Goal: Information Seeking & Learning: Check status

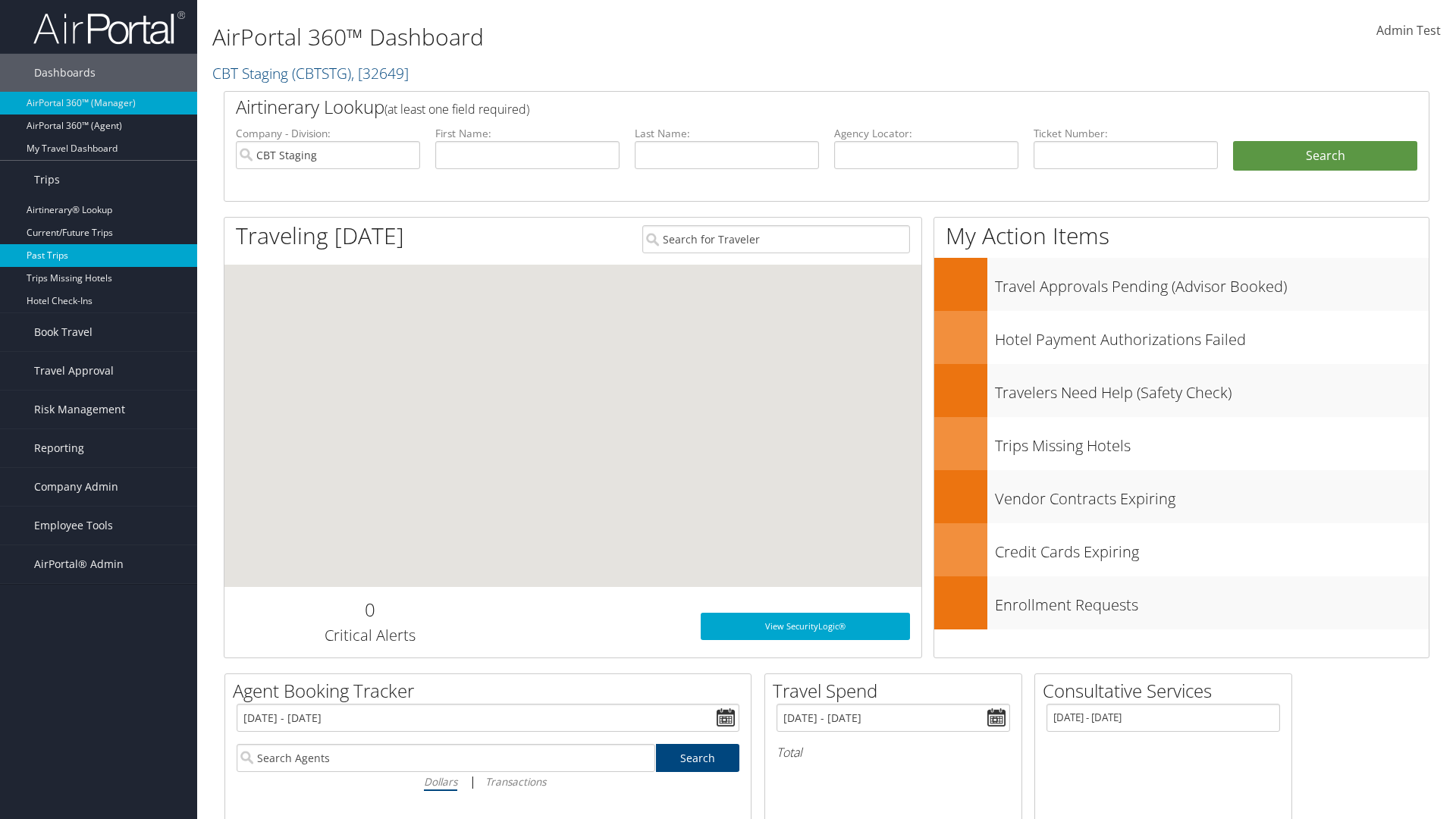
click at [98, 256] on link "Past Trips" at bounding box center [98, 256] width 198 height 23
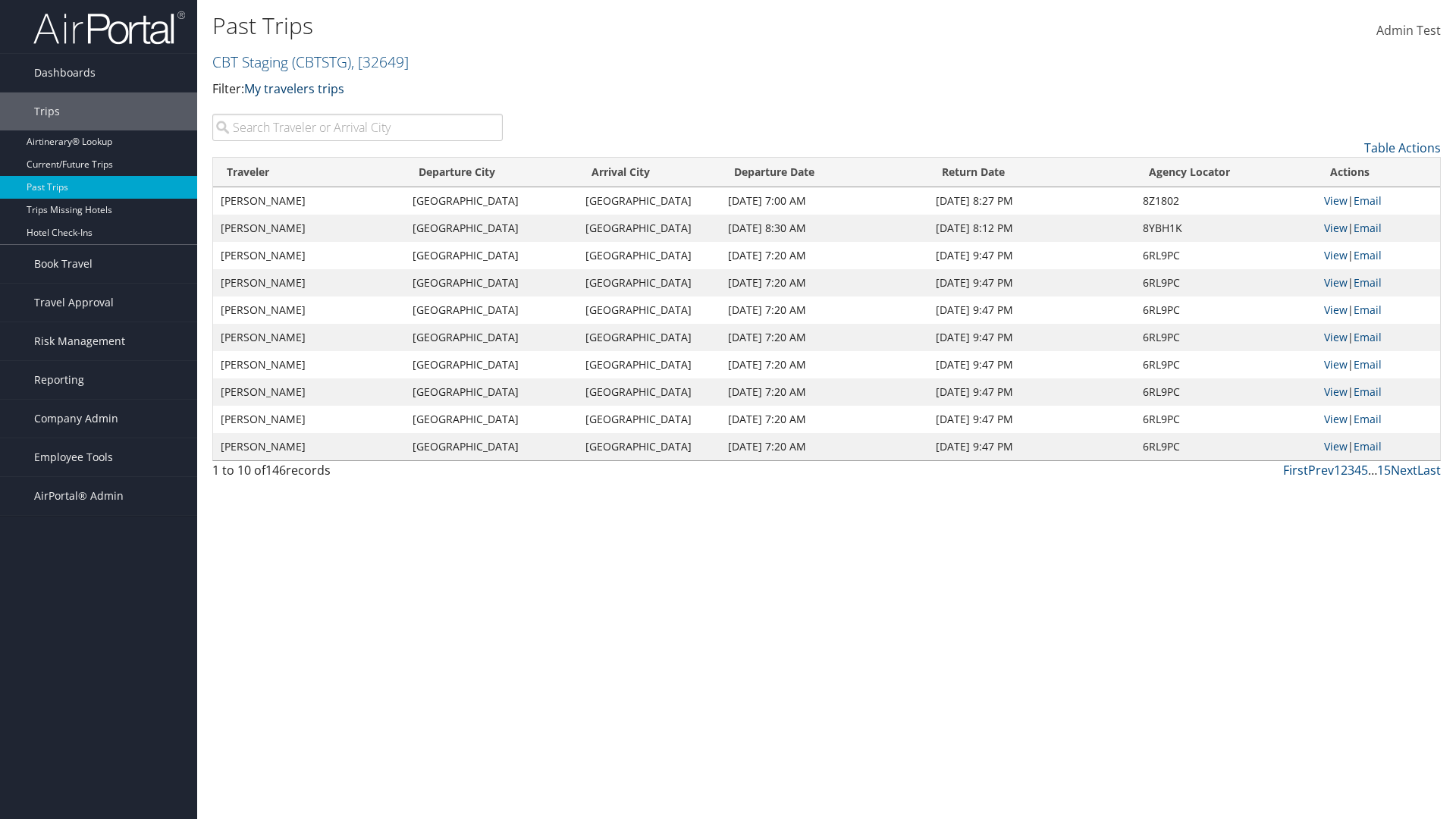
click at [297, 88] on link "My travelers trips" at bounding box center [294, 88] width 100 height 16
click at [0, 0] on link "My trips" at bounding box center [0, 0] width 0 height 0
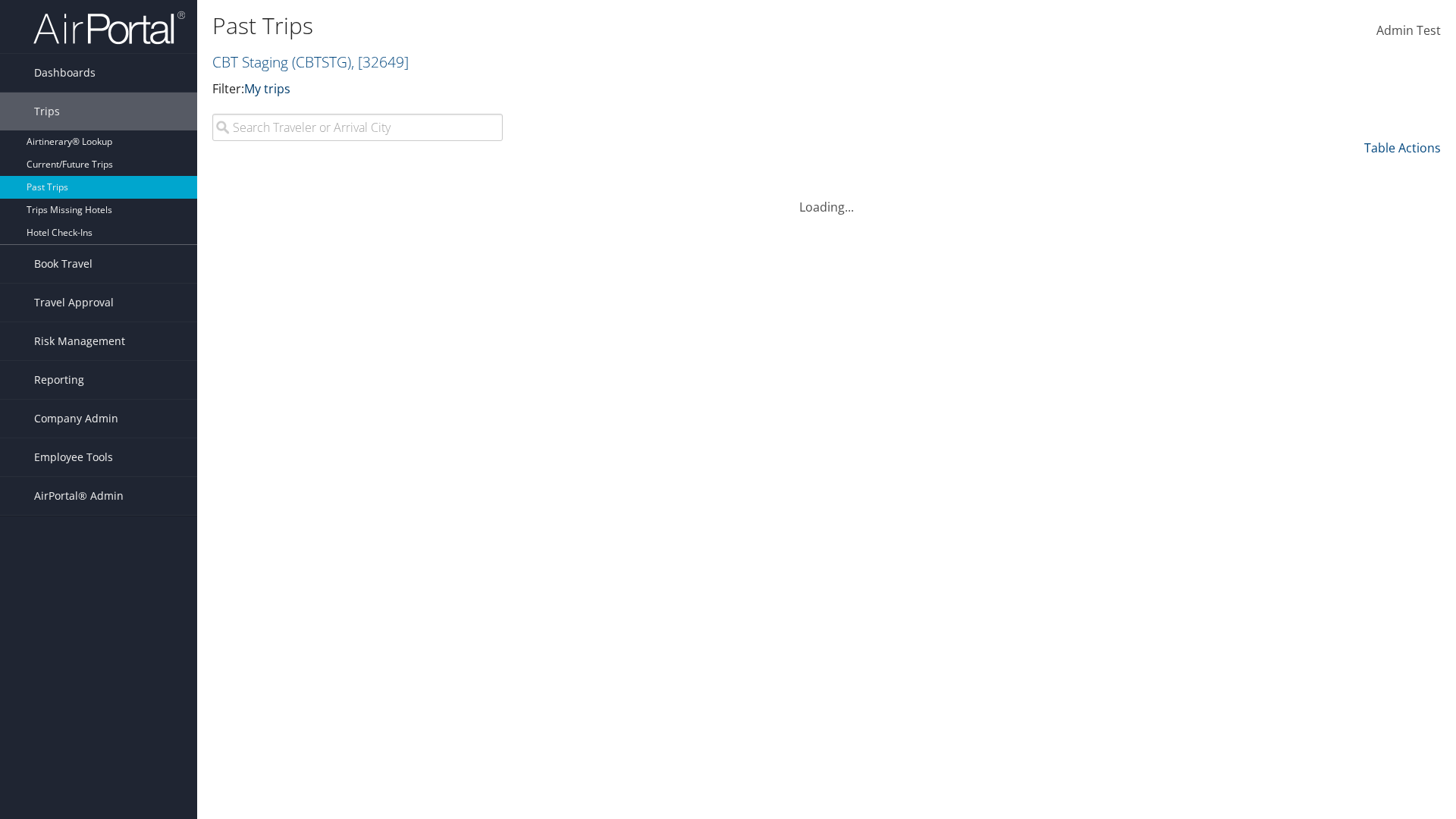
click at [270, 88] on link "My trips" at bounding box center [267, 88] width 46 height 16
click at [348, 112] on link "My travelers trips" at bounding box center [348, 112] width 200 height 26
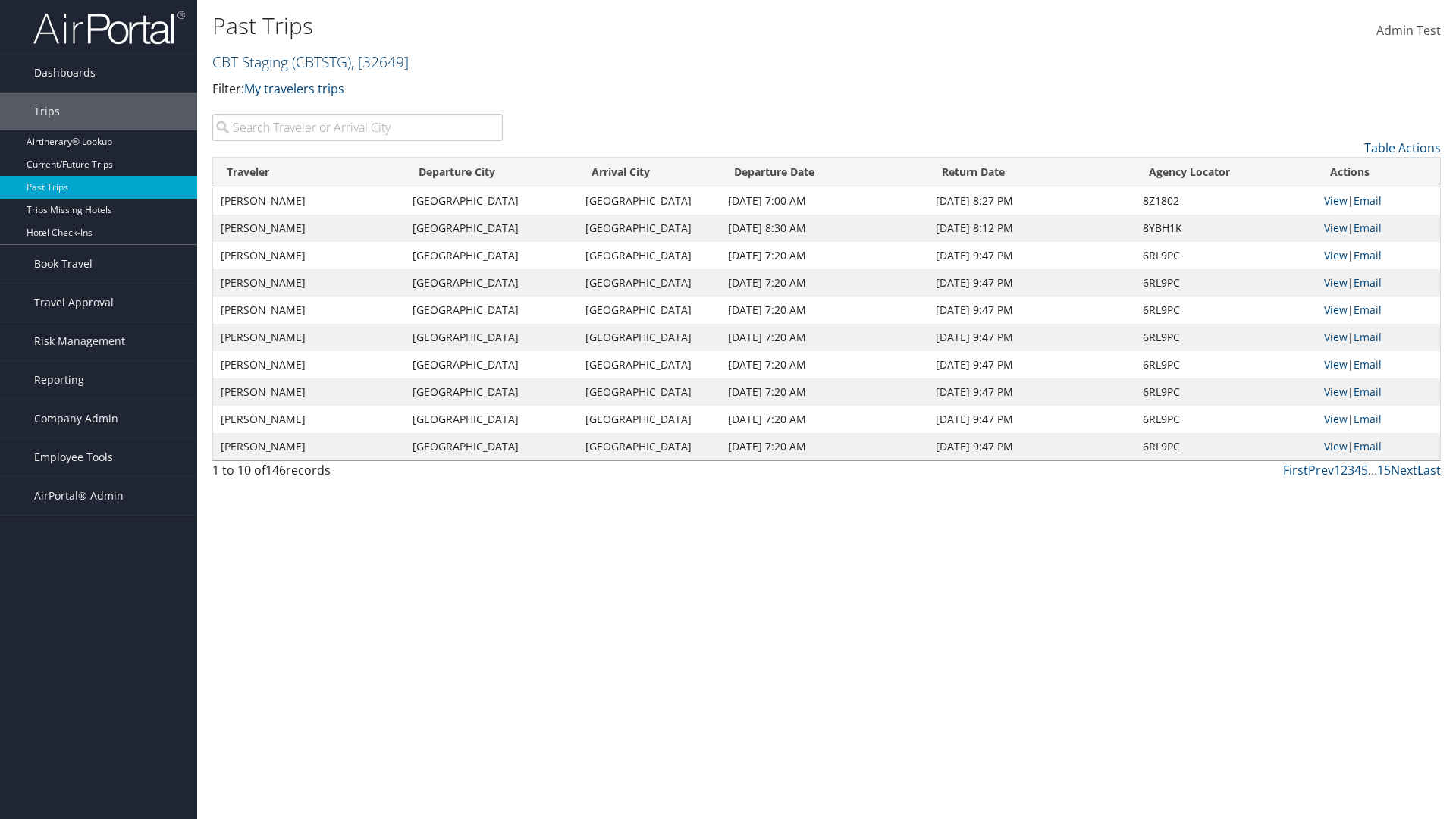
click at [250, 61] on link "CBT Staging ( CBTSTG ) , [ 32649 ]" at bounding box center [310, 61] width 197 height 20
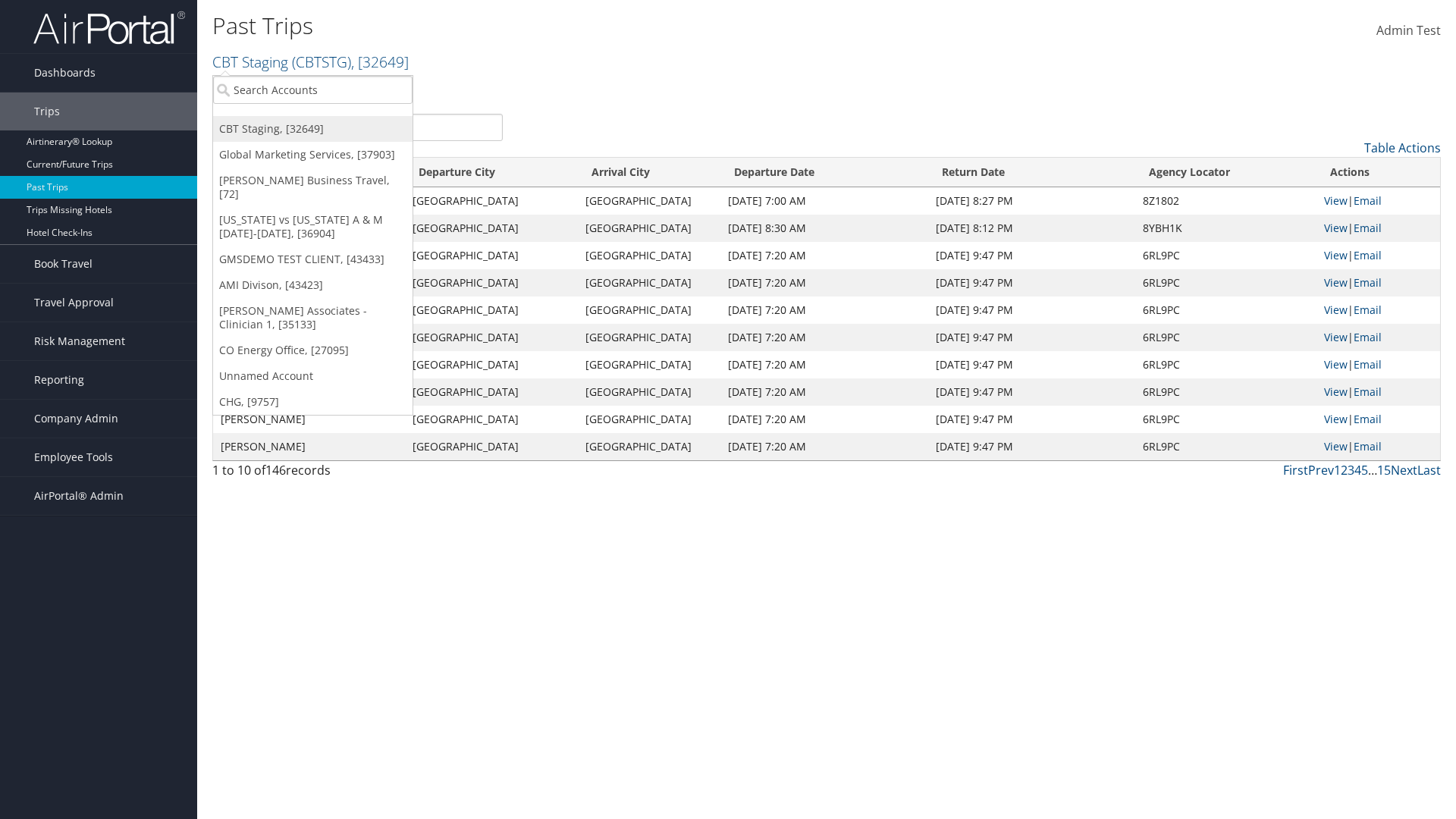
click at [312, 129] on link "CBT Staging, [32649]" at bounding box center [312, 129] width 200 height 26
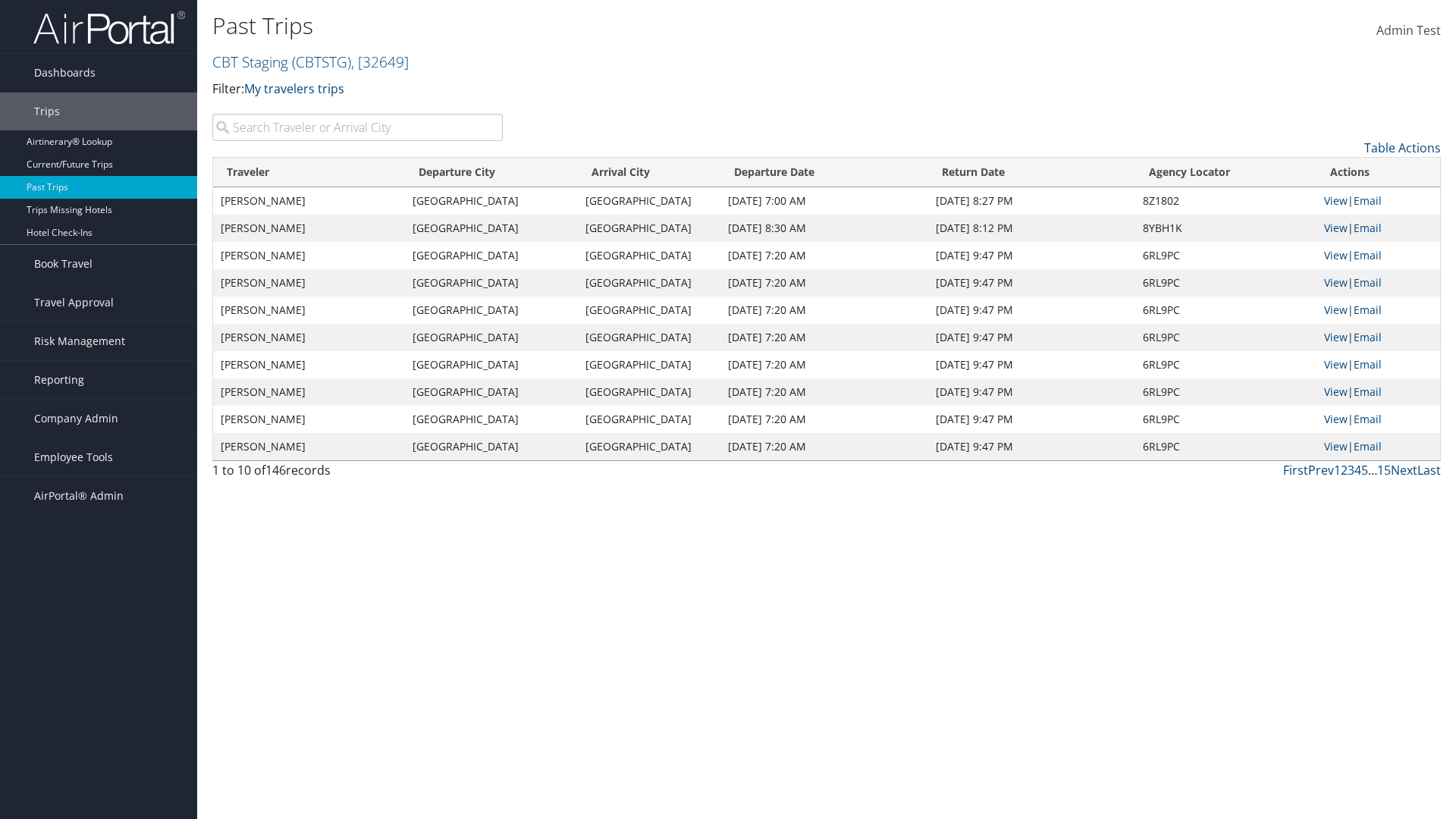
click at [309, 172] on th "Traveler" at bounding box center [308, 172] width 192 height 30
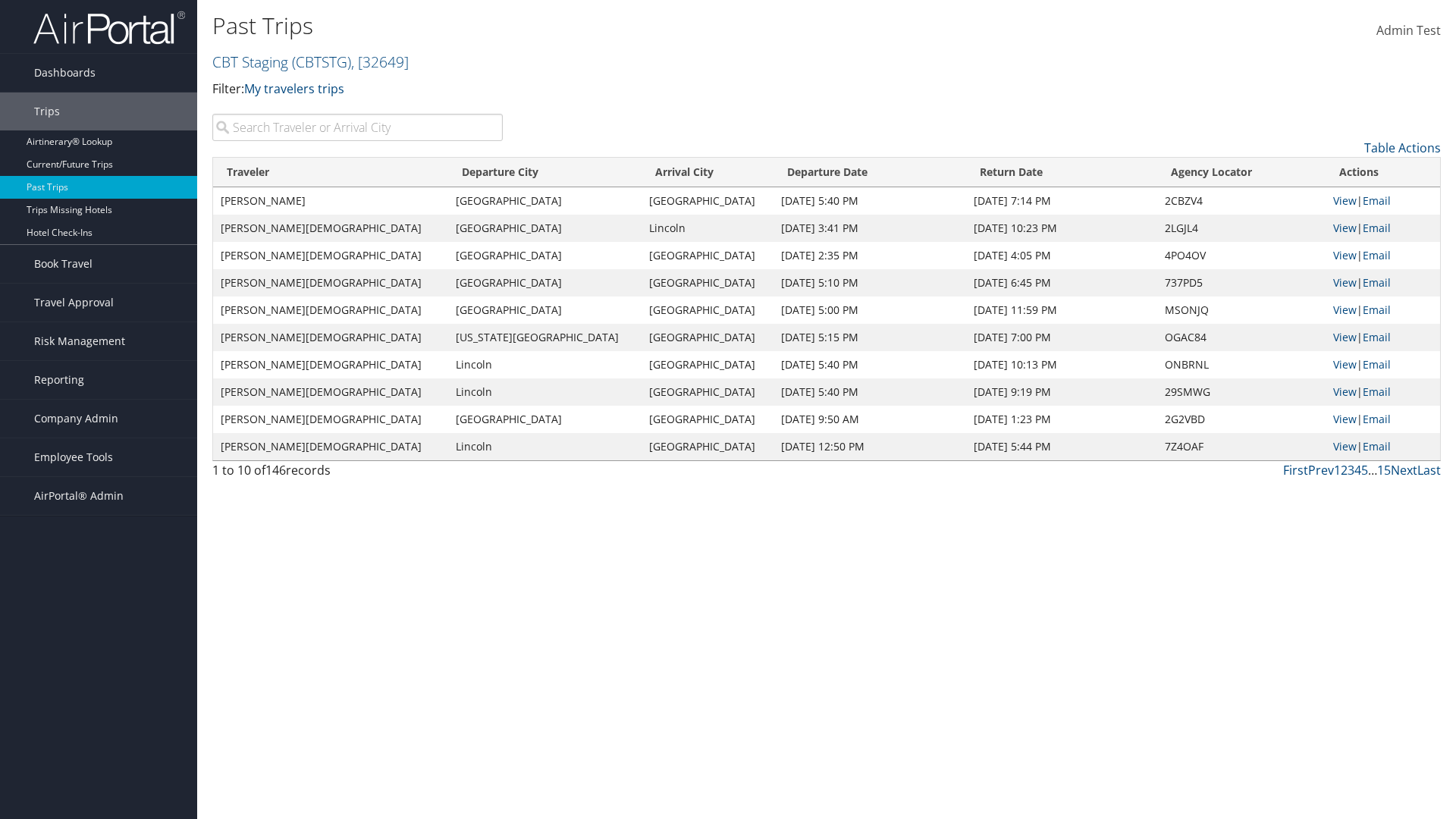
click at [309, 172] on th "Traveler" at bounding box center [330, 172] width 235 height 30
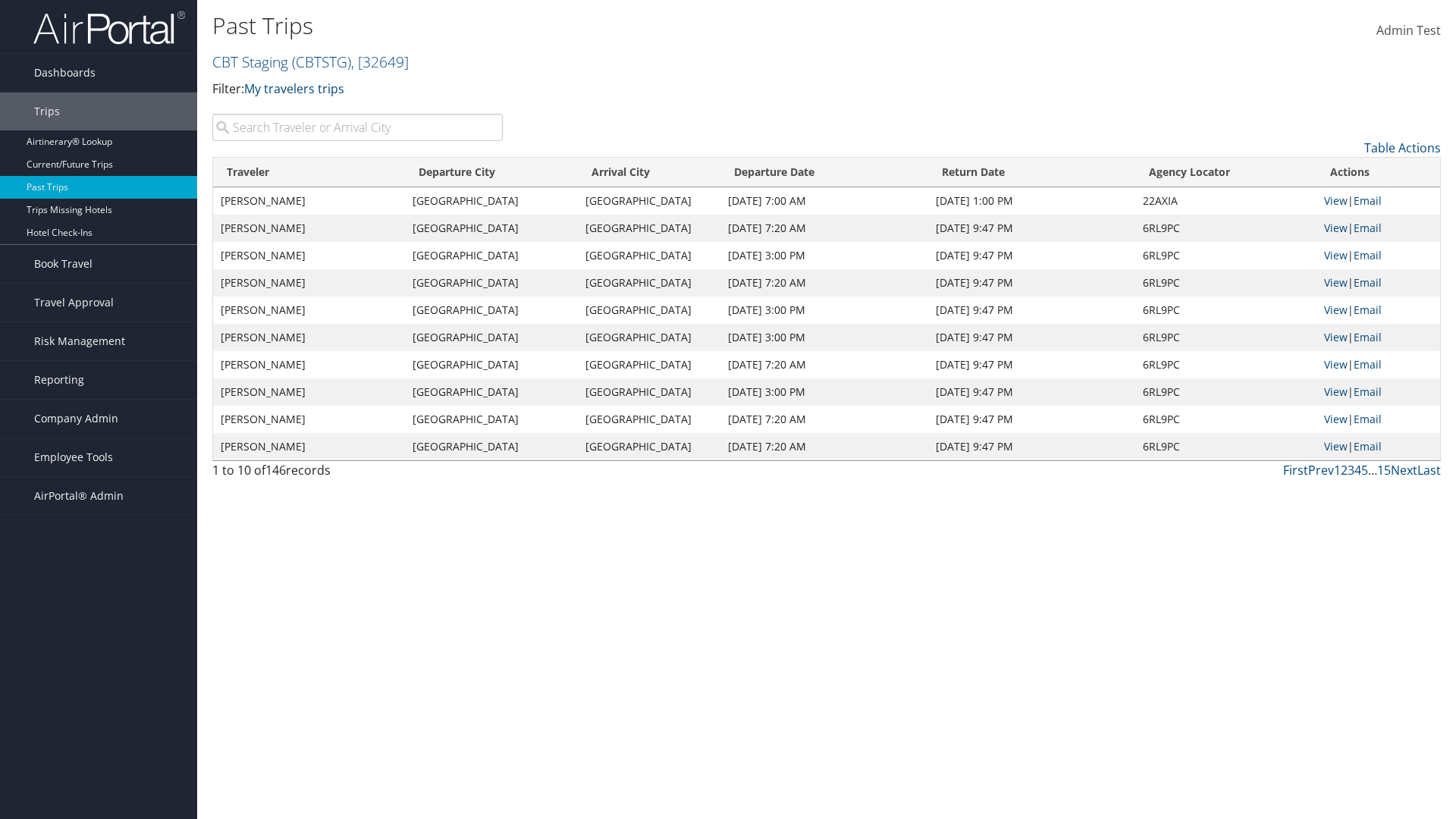
click at [493, 172] on th "Departure City" at bounding box center [491, 172] width 173 height 30
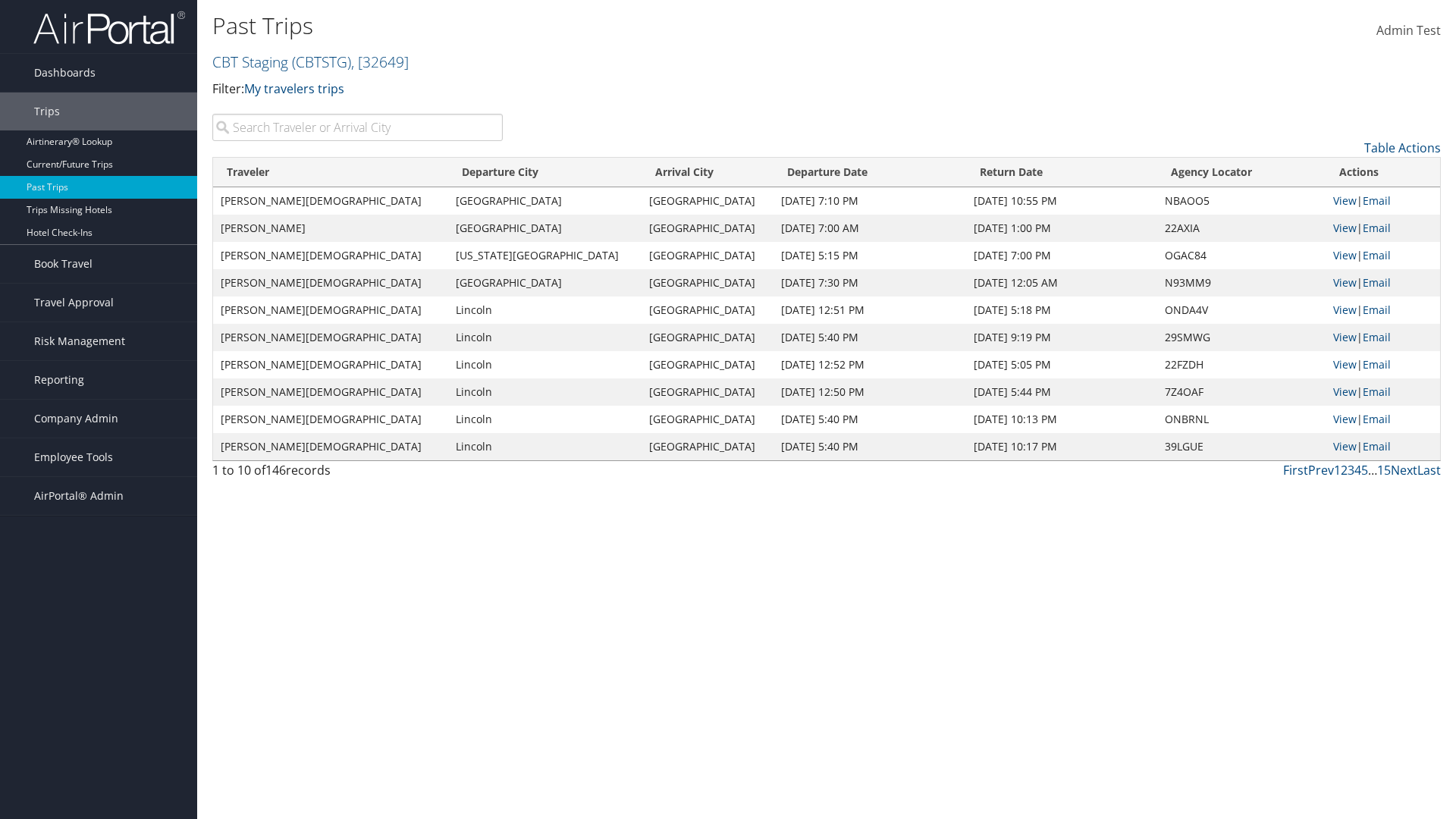
click at [493, 172] on th "Departure City" at bounding box center [545, 172] width 194 height 30
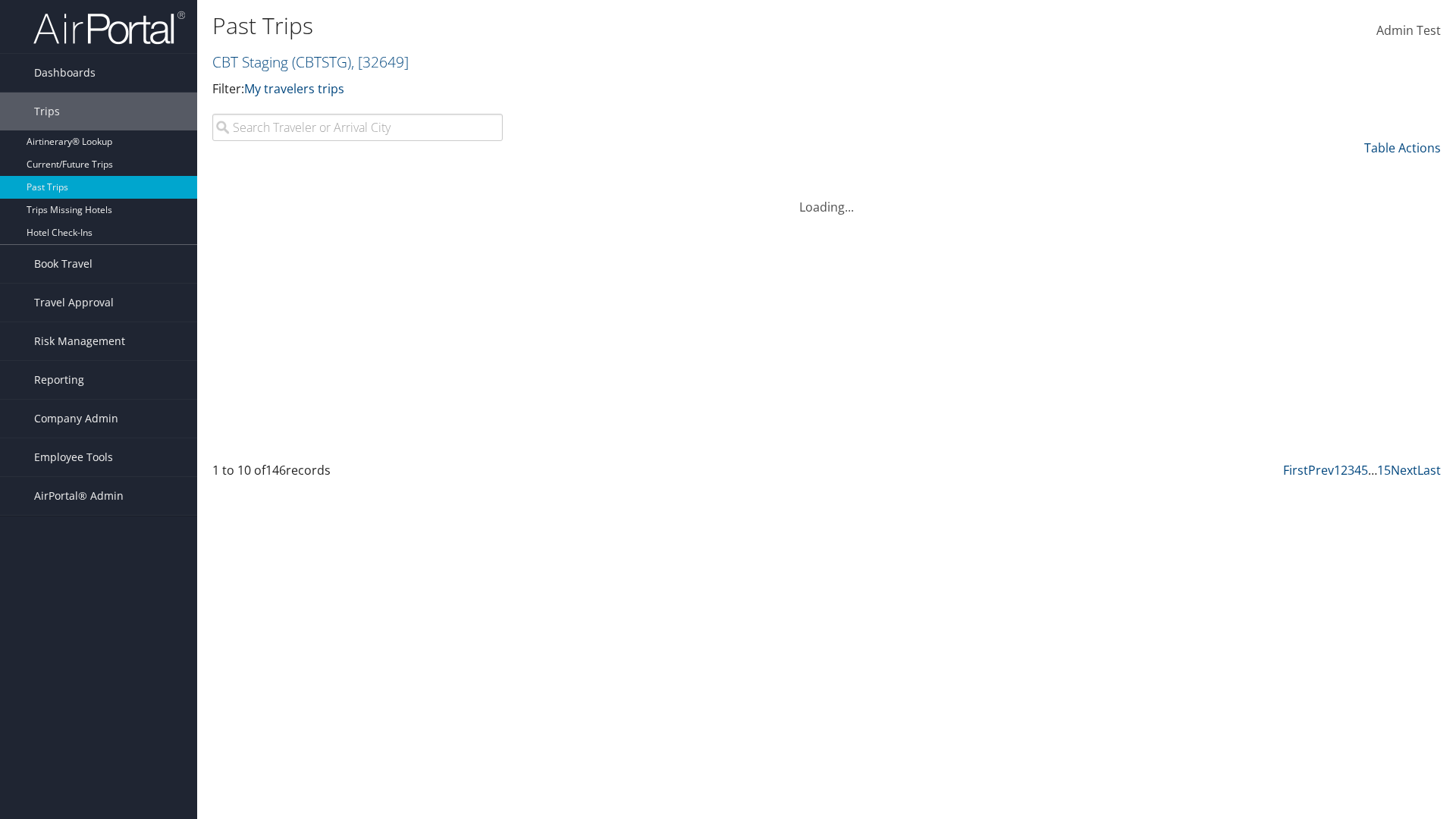
click at [648, 172] on th "Arrival City" at bounding box center [707, 172] width 132 height 30
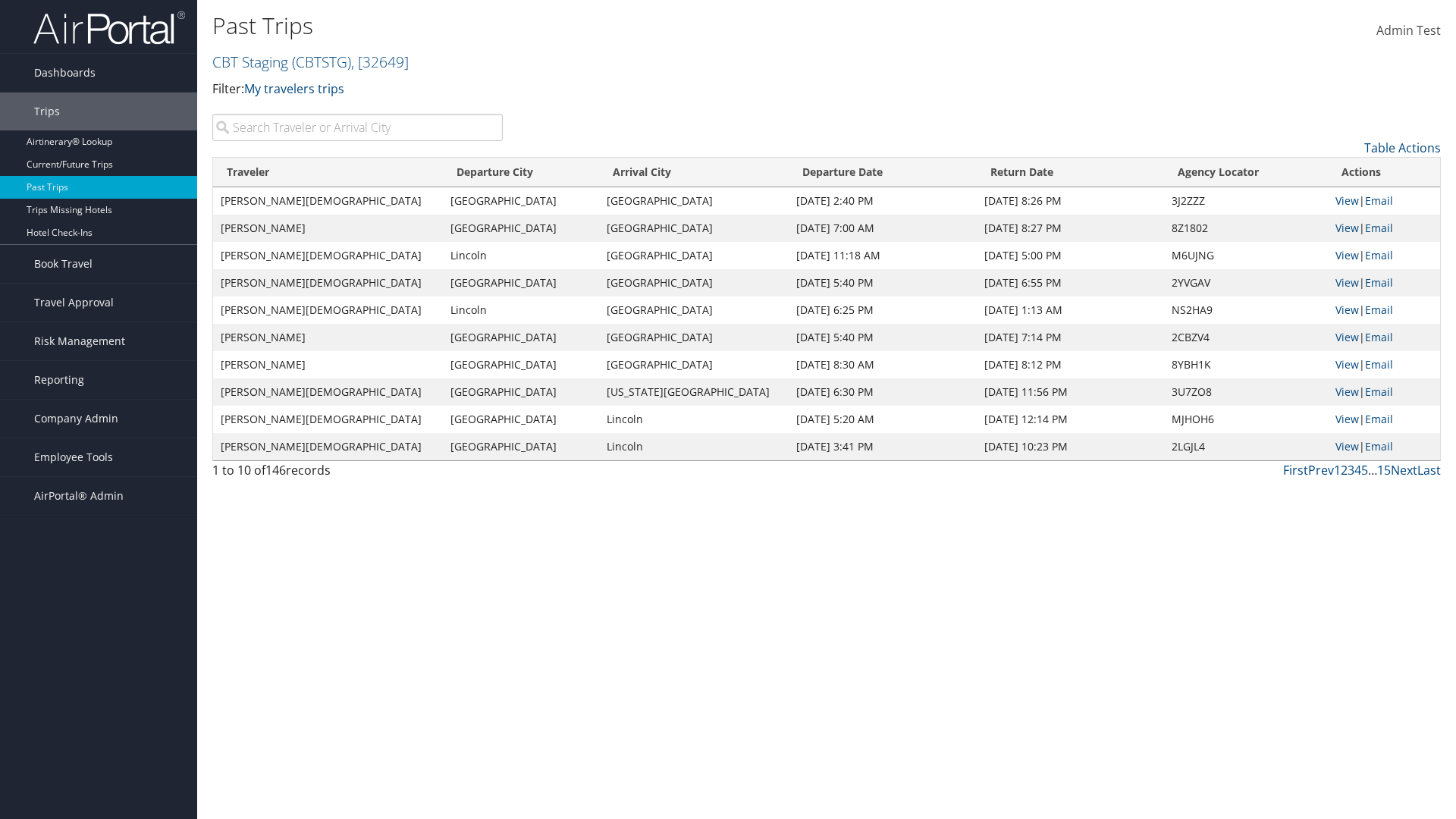
click at [648, 172] on th "Arrival City" at bounding box center [694, 172] width 190 height 30
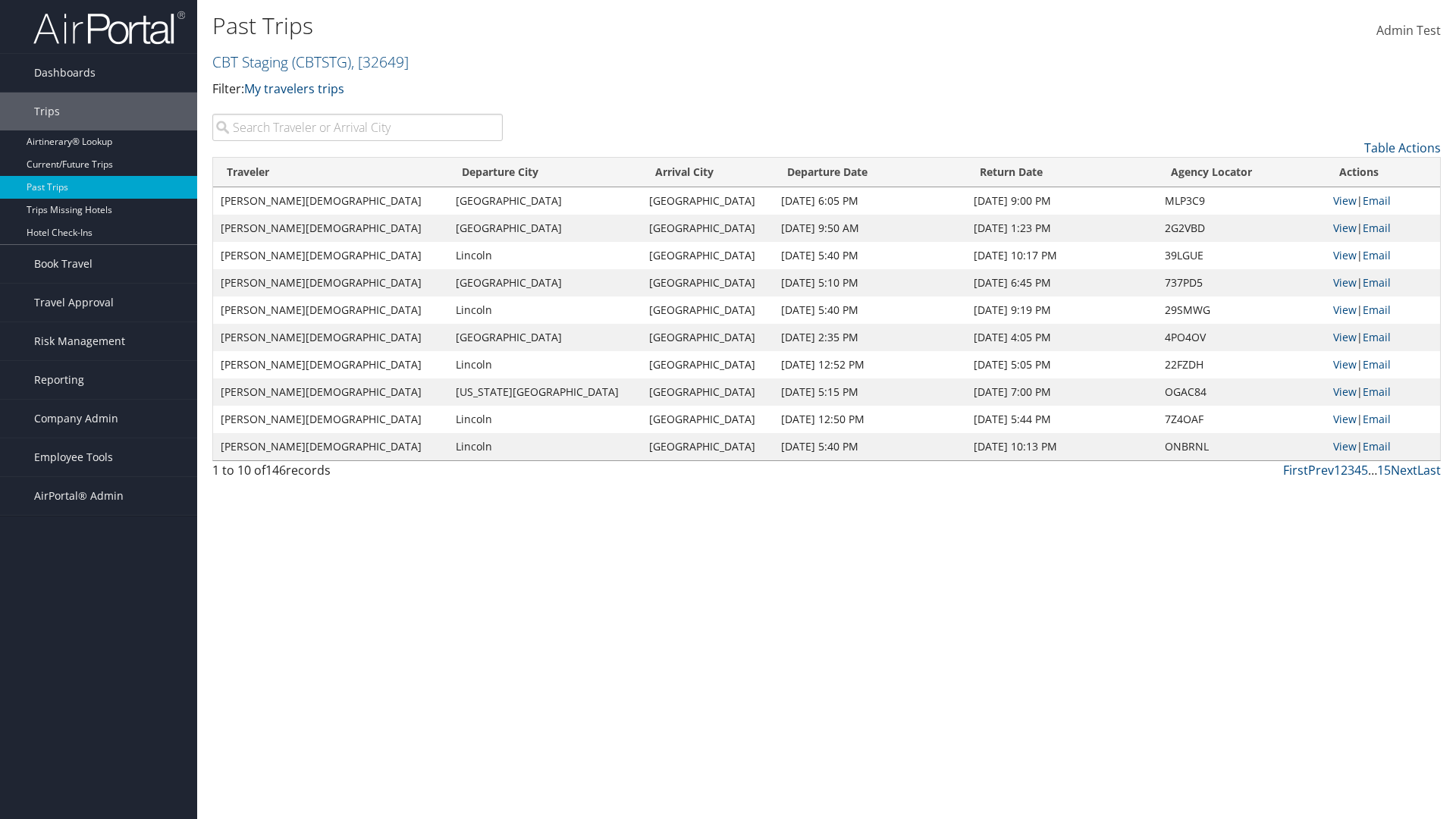
click at [821, 172] on th "Departure Date" at bounding box center [870, 172] width 193 height 30
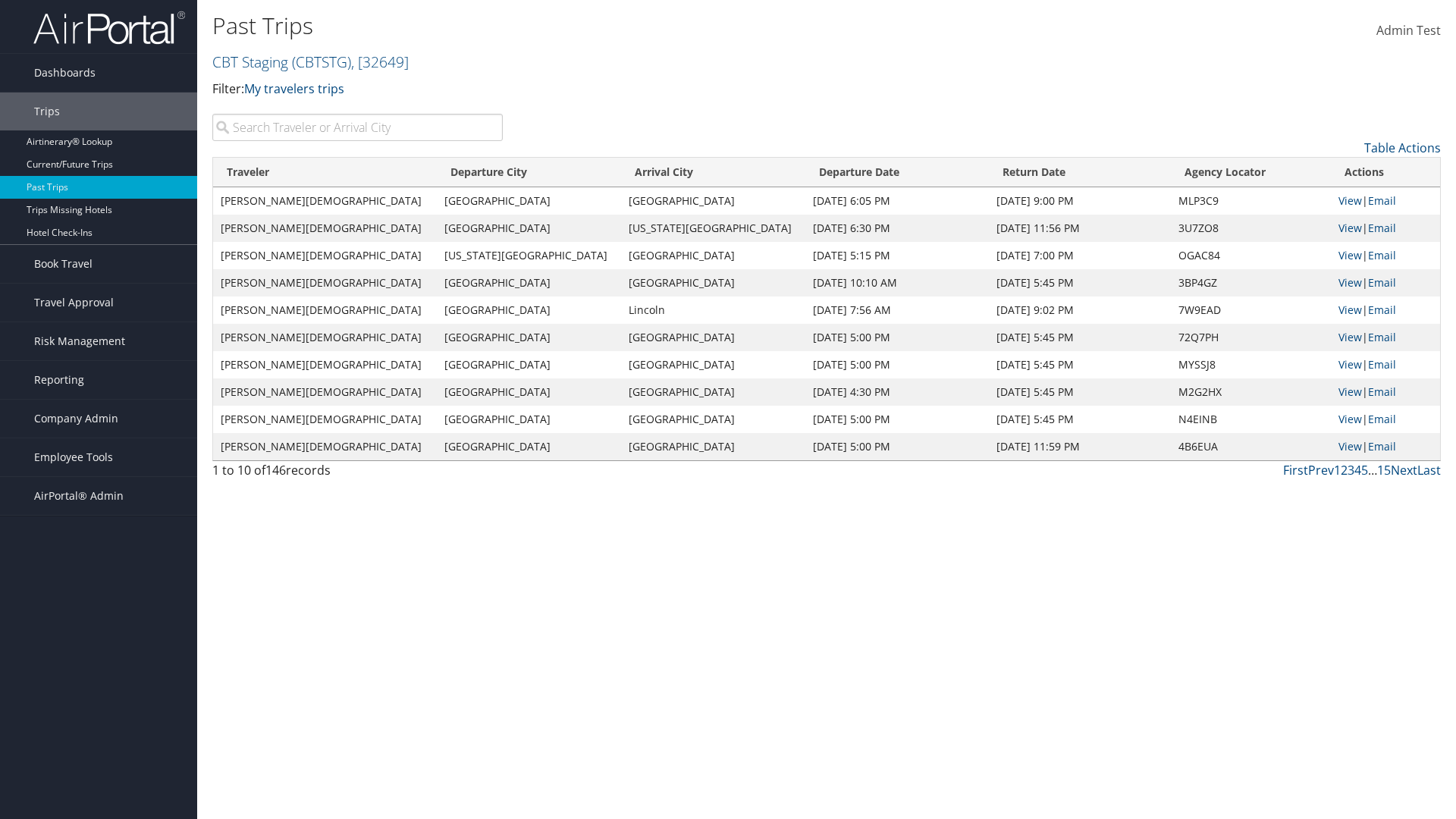
click at [821, 172] on th "Departure Date" at bounding box center [897, 172] width 183 height 30
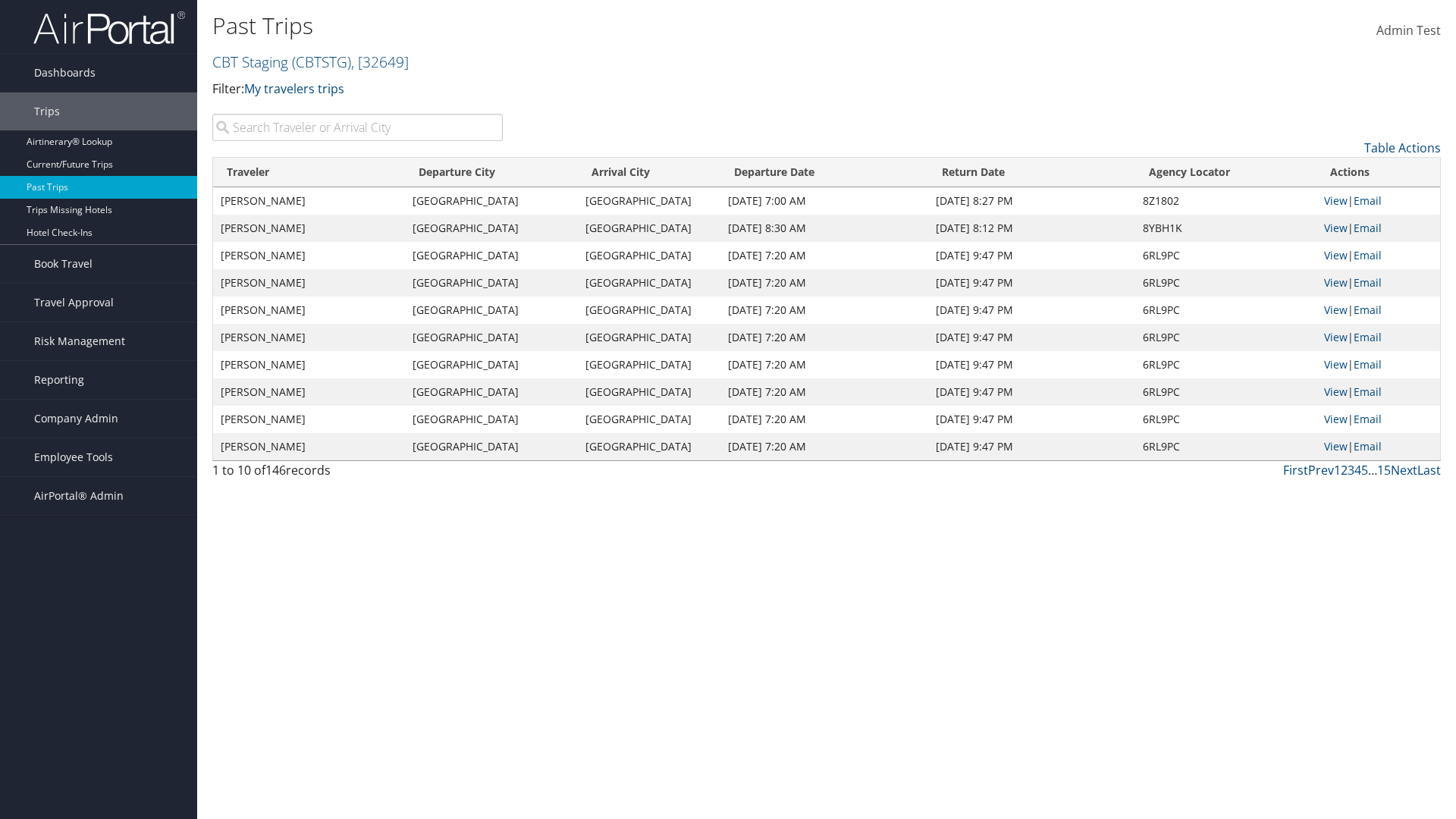
click at [1030, 172] on th "Return Date" at bounding box center [1031, 172] width 206 height 30
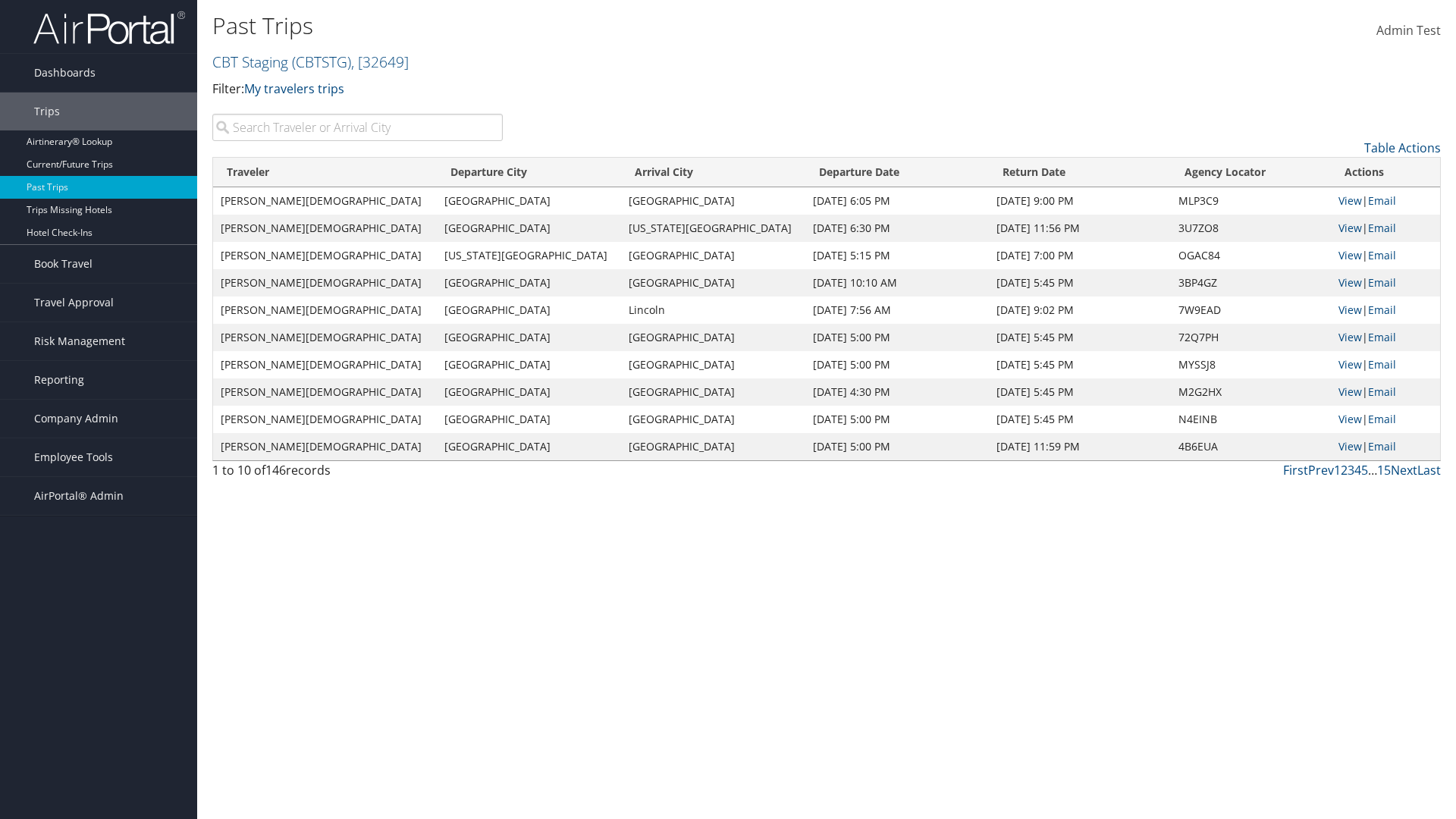
click at [1030, 172] on th "Return Date" at bounding box center [1080, 172] width 182 height 30
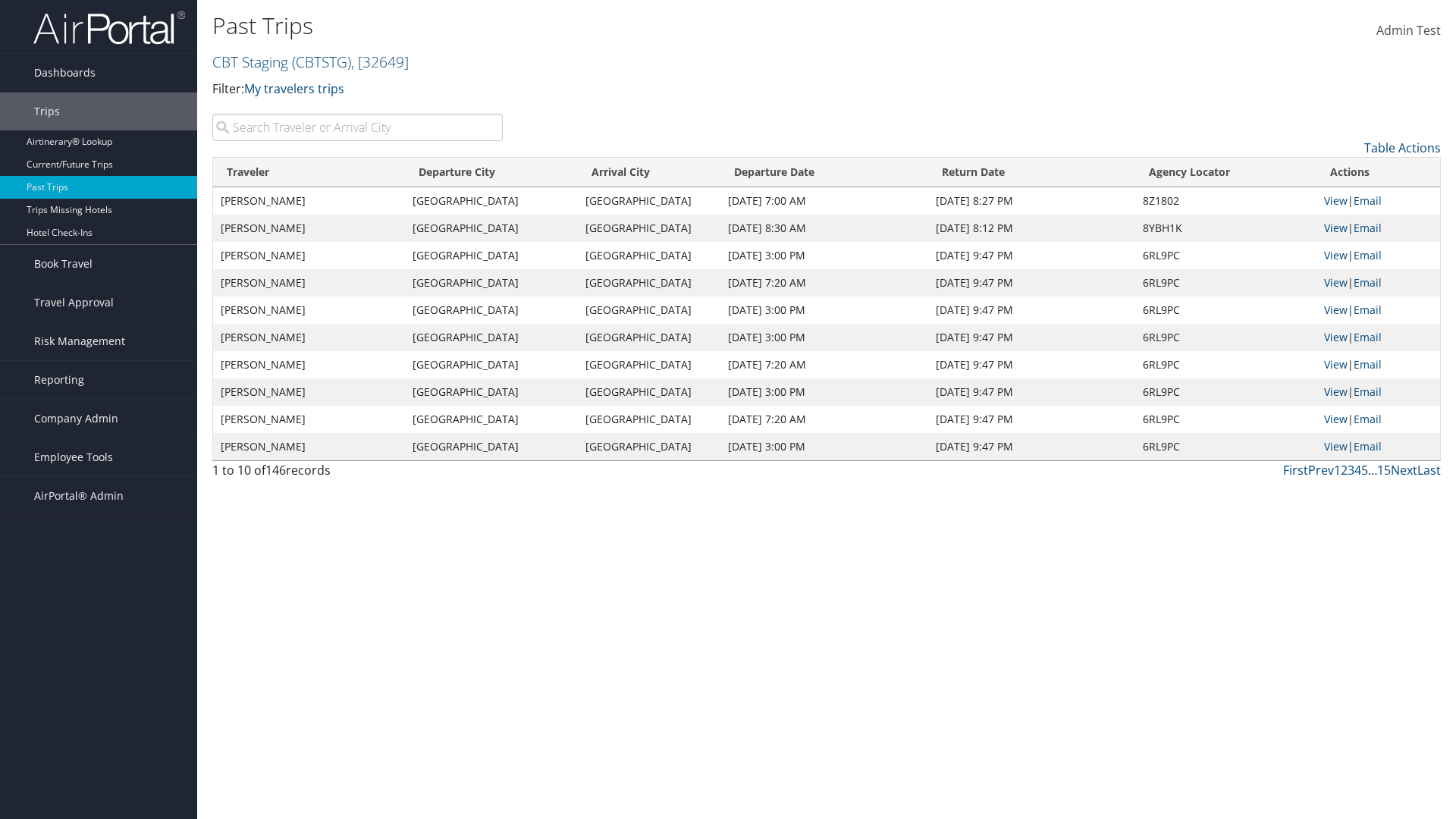
click at [1224, 172] on th "Agency Locator" at bounding box center [1226, 172] width 181 height 30
